Goal: Information Seeking & Learning: Compare options

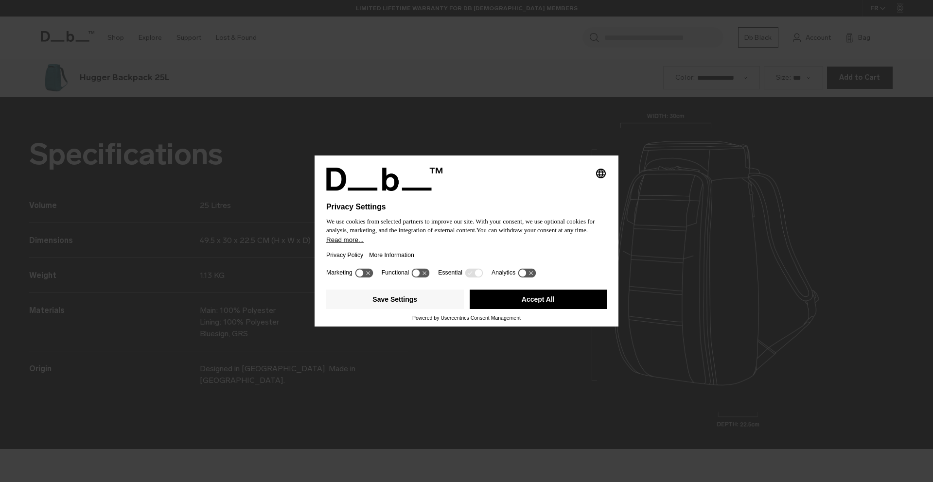
scroll to position [1447, 0]
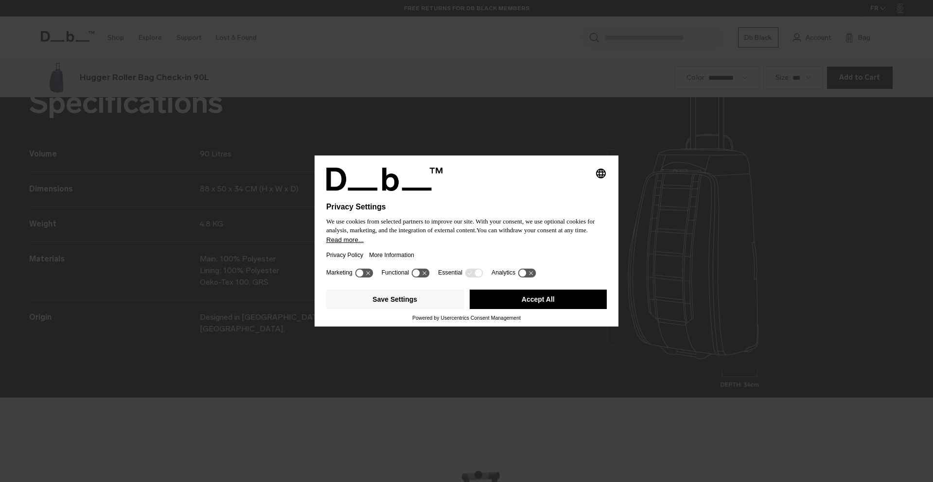
scroll to position [1447, 0]
